Goal: Task Accomplishment & Management: Use online tool/utility

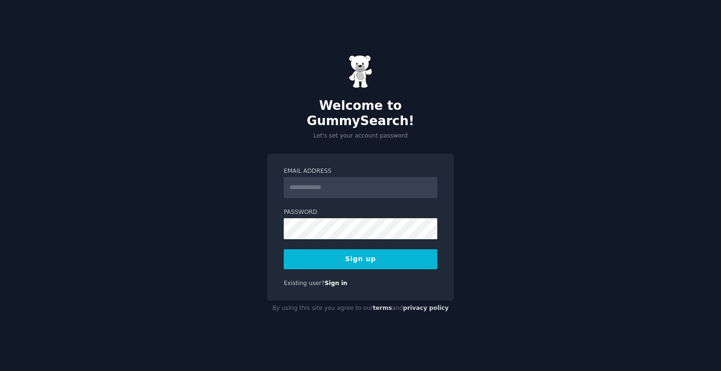
type input "*"
type input "**********"
click at [348, 255] on button "Sign up" at bounding box center [361, 259] width 154 height 20
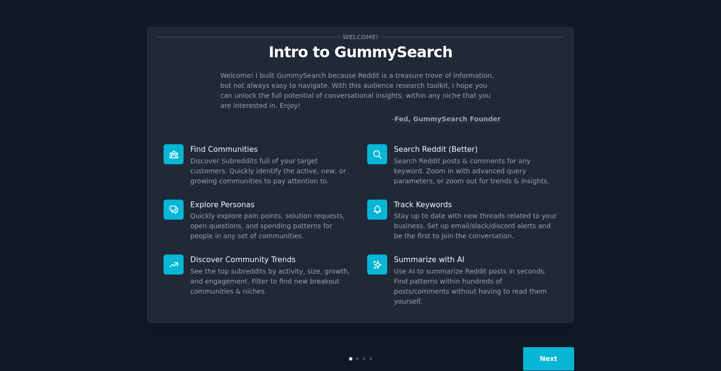
click at [540, 347] on button "Next" at bounding box center [548, 358] width 51 height 23
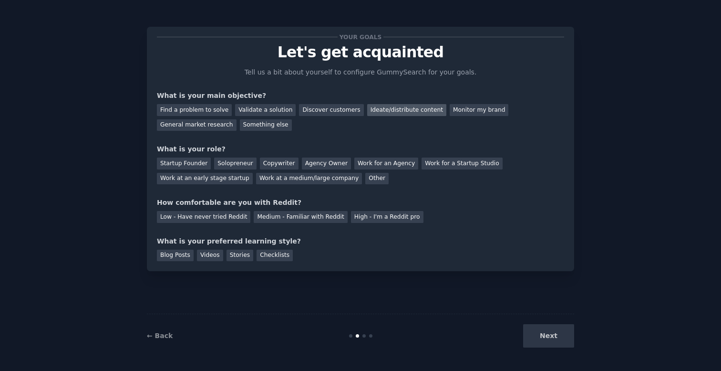
click at [391, 113] on div "Ideate/distribute content" at bounding box center [406, 110] width 79 height 12
click at [186, 161] on div "Startup Founder" at bounding box center [184, 163] width 54 height 12
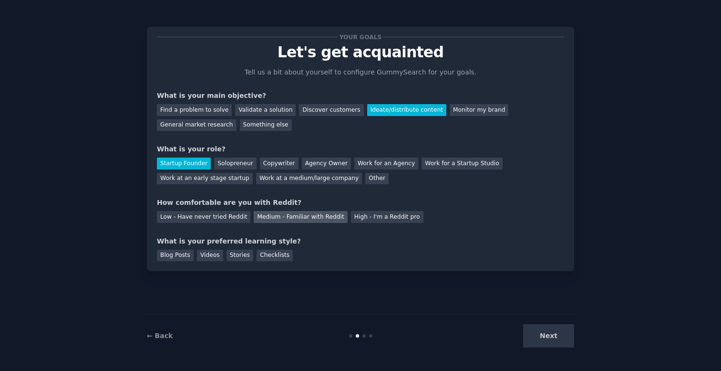
click at [304, 221] on div "Medium - Familiar with Reddit" at bounding box center [300, 217] width 93 height 12
click at [172, 254] on div "Blog Posts" at bounding box center [175, 255] width 37 height 12
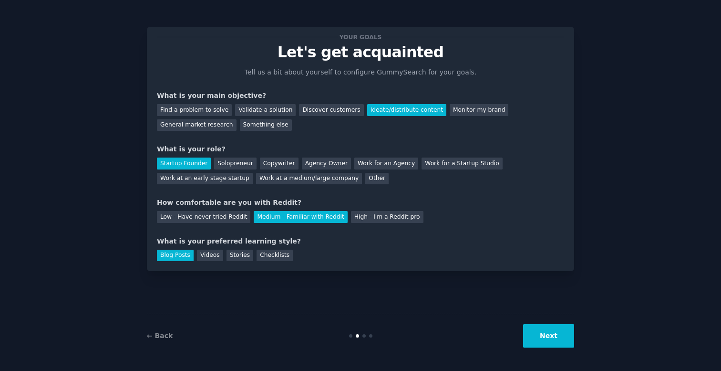
click at [193, 257] on div "Blog Posts Videos Stories Checklists" at bounding box center [360, 253] width 407 height 15
click at [213, 258] on div "Videos" at bounding box center [210, 255] width 26 height 12
click at [237, 257] on div "Stories" at bounding box center [240, 255] width 27 height 12
click at [282, 259] on div "Checklists" at bounding box center [275, 255] width 36 height 12
click at [234, 262] on div "Your goals Let's get acquainted Tell us a bit about yourself to configure Gummy…" at bounding box center [360, 149] width 427 height 244
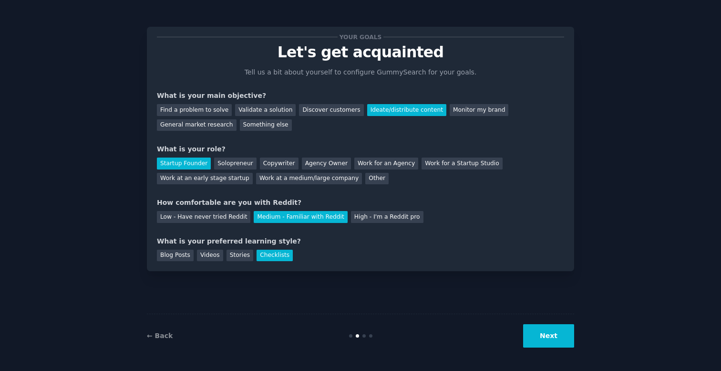
click at [544, 340] on button "Next" at bounding box center [548, 335] width 51 height 23
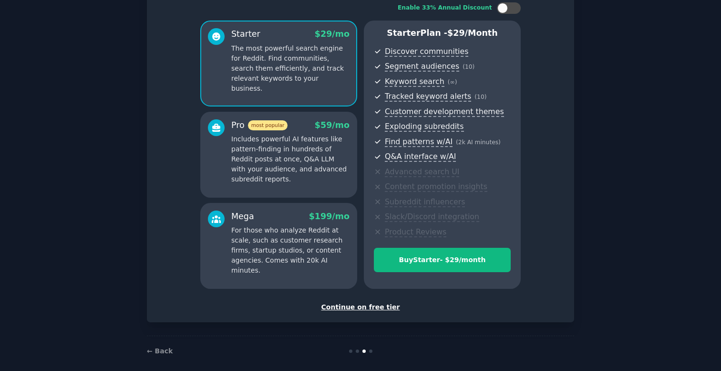
scroll to position [73, 0]
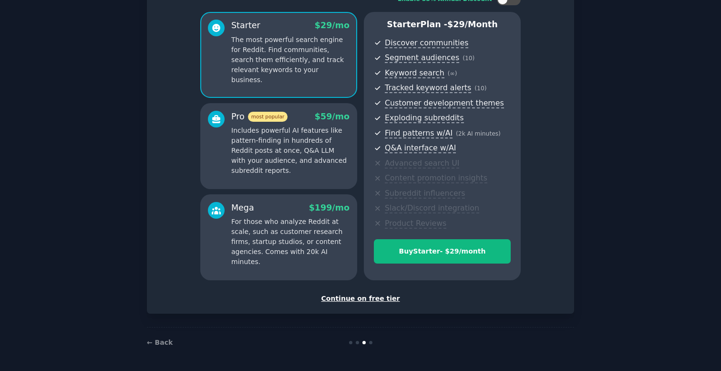
click at [363, 299] on div "Continue on free tier" at bounding box center [360, 298] width 407 height 10
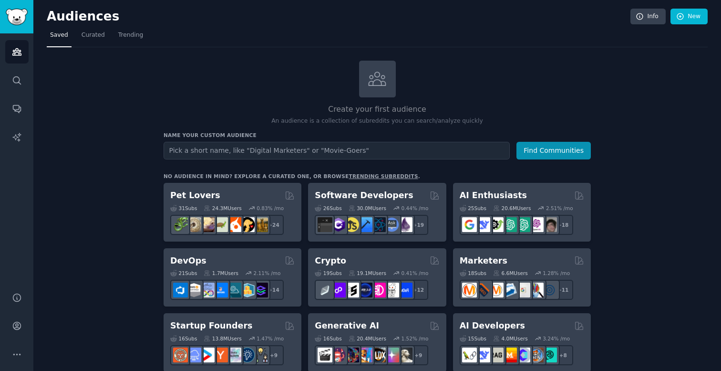
click at [353, 176] on link "trending subreddits" at bounding box center [383, 176] width 69 height 6
